Goal: Navigation & Orientation: Find specific page/section

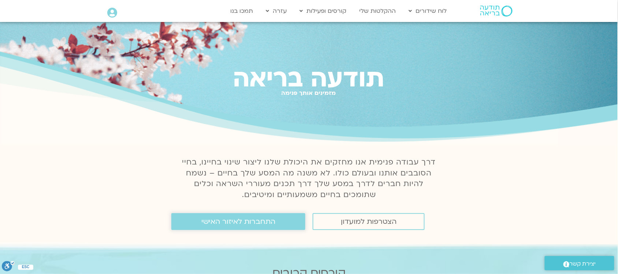
click at [271, 220] on span "התחברות לאיזור האישי" at bounding box center [238, 221] width 74 height 8
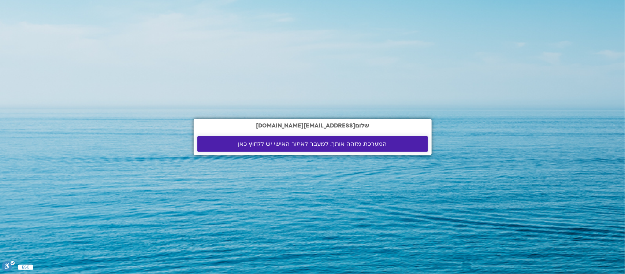
click at [366, 144] on span "המערכת מזהה אותך. למעבר לאיזור האישי יש ללחוץ כאן" at bounding box center [312, 144] width 149 height 7
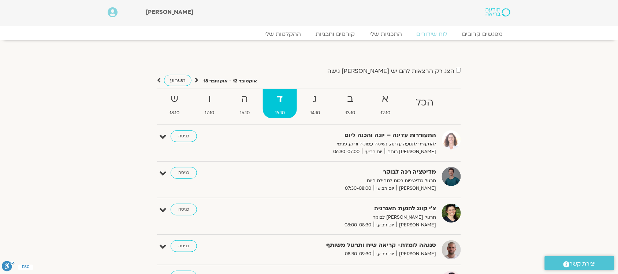
scroll to position [183, 0]
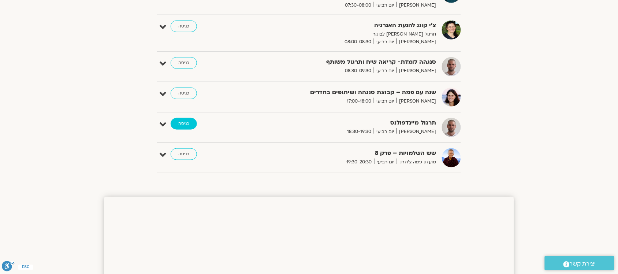
click at [187, 121] on link "כניסה" at bounding box center [184, 124] width 26 height 12
